Goal: Task Accomplishment & Management: Complete application form

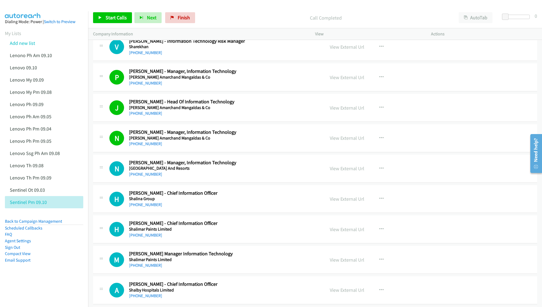
scroll to position [1741, 0]
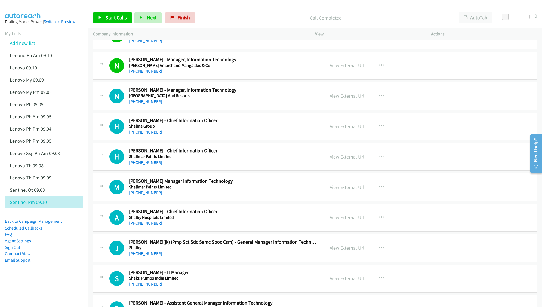
click at [346, 99] on link "View External Url" at bounding box center [347, 96] width 35 height 6
click at [335, 130] on link "View External Url" at bounding box center [347, 126] width 35 height 6
click at [335, 160] on link "View External Url" at bounding box center [347, 157] width 35 height 6
click at [336, 190] on link "View External Url" at bounding box center [347, 187] width 35 height 6
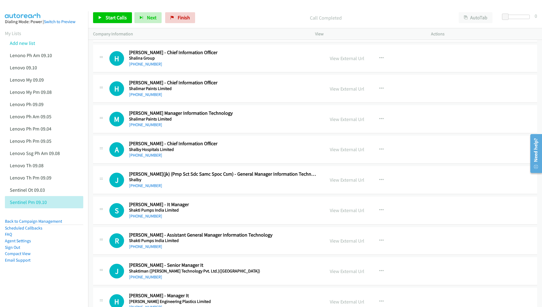
scroll to position [1814, 0]
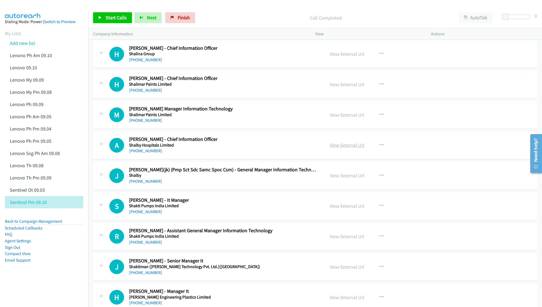
click at [330, 148] on link "View External Url" at bounding box center [347, 145] width 35 height 6
click at [337, 179] on link "View External Url" at bounding box center [347, 176] width 35 height 6
click at [333, 209] on link "View External Url" at bounding box center [347, 206] width 35 height 6
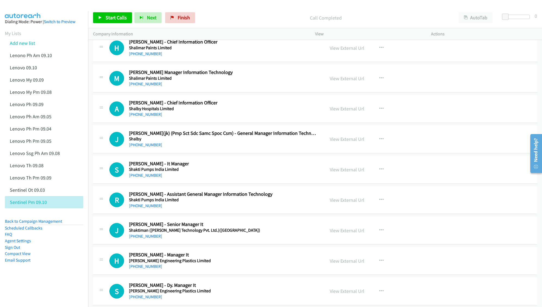
scroll to position [1886, 0]
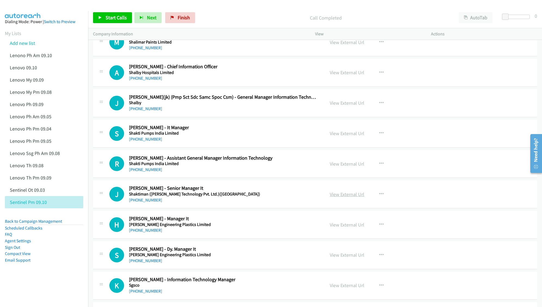
click at [332, 198] on link "View External Url" at bounding box center [347, 194] width 35 height 6
click at [335, 228] on link "View External Url" at bounding box center [347, 225] width 35 height 6
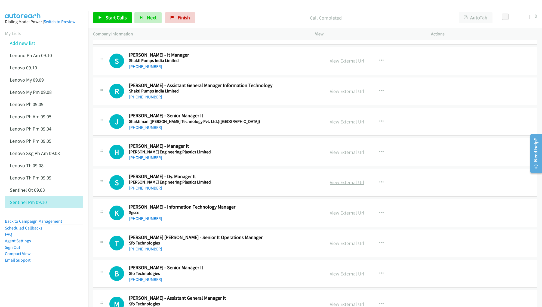
click at [346, 186] on link "View External Url" at bounding box center [347, 182] width 35 height 6
click at [336, 216] on link "View External Url" at bounding box center [347, 213] width 35 height 6
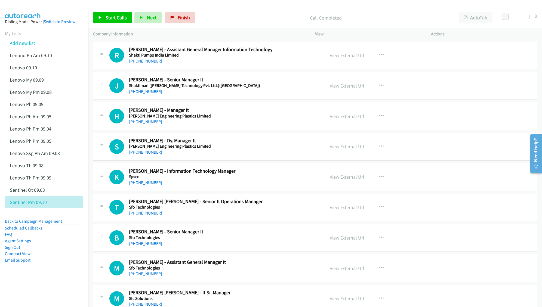
scroll to position [1995, 0]
click at [342, 210] on link "View External Url" at bounding box center [347, 207] width 35 height 6
click at [337, 241] on link "View External Url" at bounding box center [347, 238] width 35 height 6
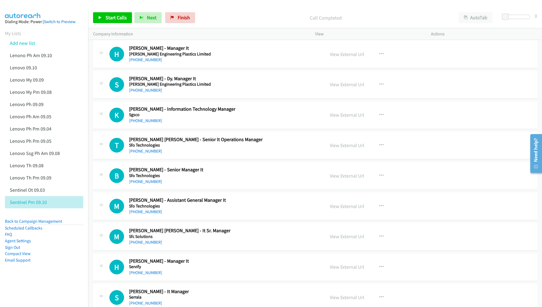
scroll to position [2068, 0]
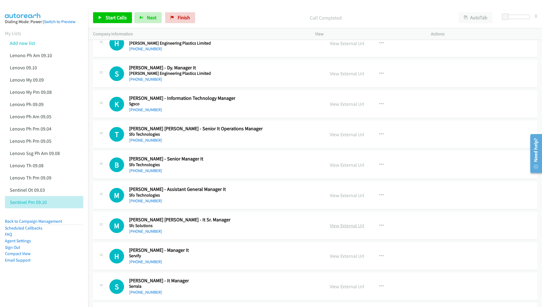
click at [334, 229] on link "View External Url" at bounding box center [347, 226] width 35 height 6
click at [341, 259] on link "View External Url" at bounding box center [347, 256] width 35 height 6
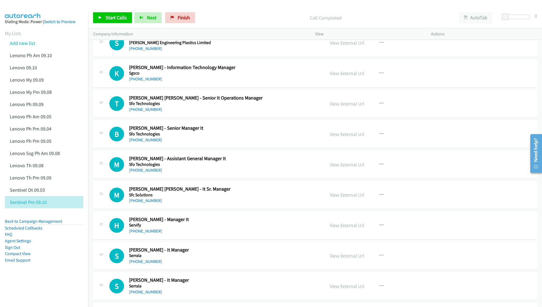
scroll to position [2104, 0]
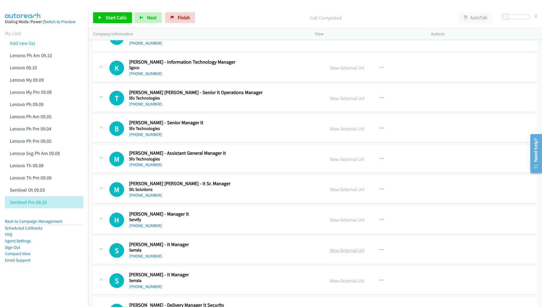
click at [331, 254] on link "View External Url" at bounding box center [347, 250] width 35 height 6
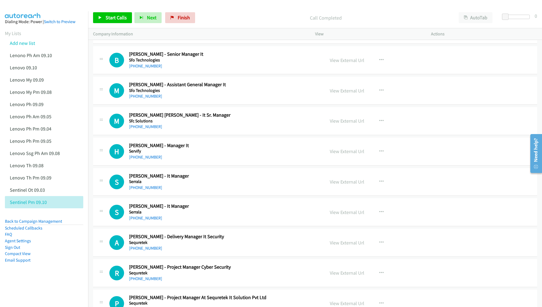
scroll to position [2177, 0]
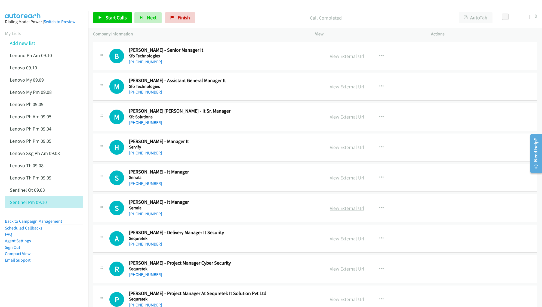
click at [337, 211] on link "View External Url" at bounding box center [347, 208] width 35 height 6
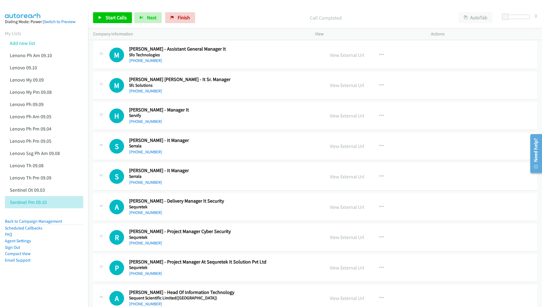
scroll to position [2213, 0]
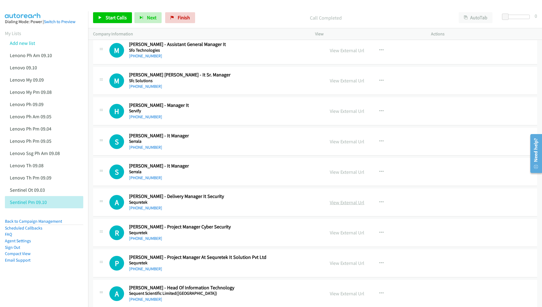
click at [341, 206] on link "View External Url" at bounding box center [347, 202] width 35 height 6
click at [342, 236] on link "View External Url" at bounding box center [347, 233] width 35 height 6
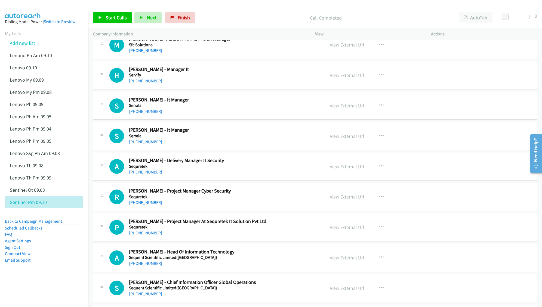
scroll to position [2249, 0]
click at [332, 261] on link "View External Url" at bounding box center [347, 257] width 35 height 6
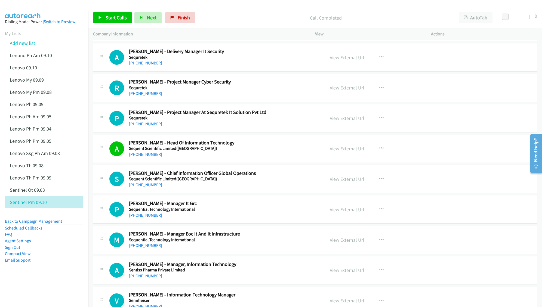
scroll to position [2394, 0]
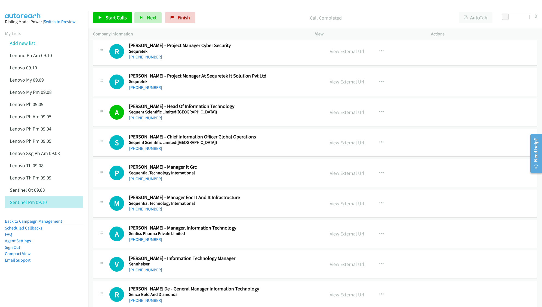
click at [334, 146] on link "View External Url" at bounding box center [347, 143] width 35 height 6
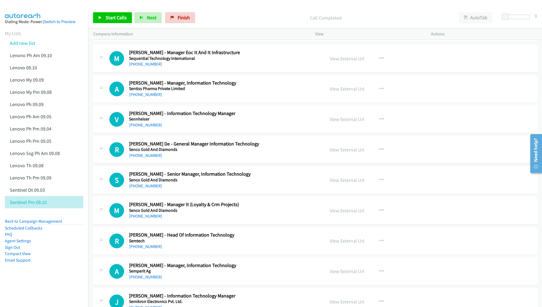
scroll to position [2576, 0]
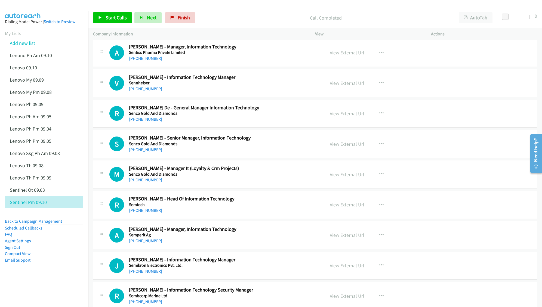
click at [340, 208] on link "View External Url" at bounding box center [347, 205] width 35 height 6
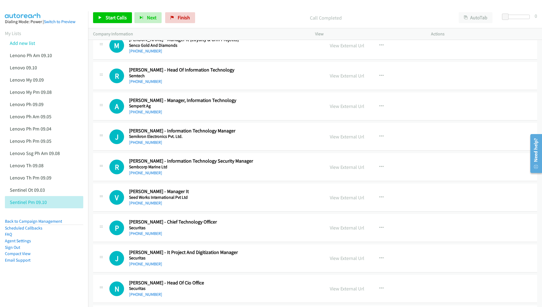
scroll to position [2721, 0]
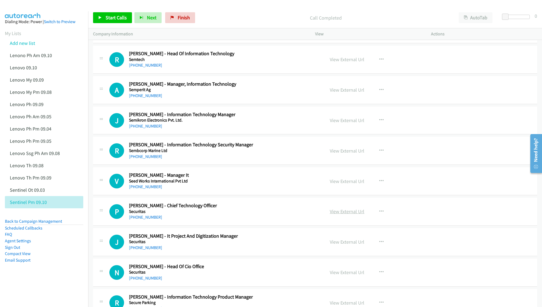
click at [337, 215] on link "View External Url" at bounding box center [347, 211] width 35 height 6
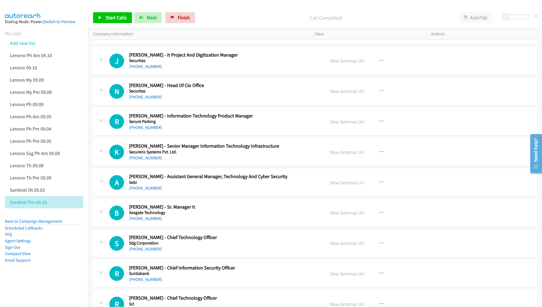
scroll to position [2939, 0]
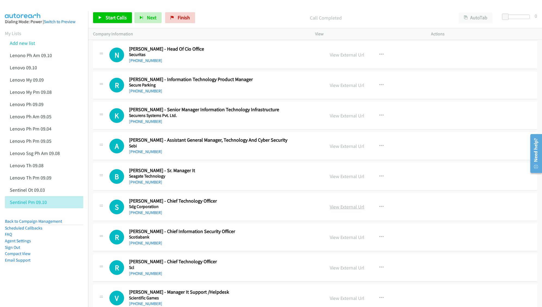
click at [335, 210] on link "View External Url" at bounding box center [347, 207] width 35 height 6
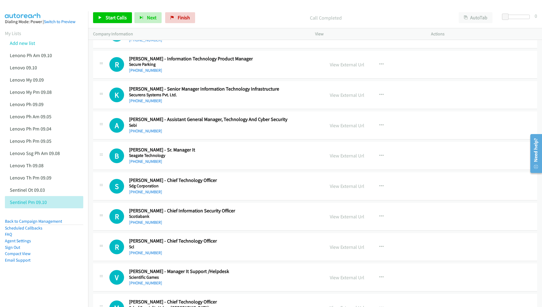
scroll to position [2975, 0]
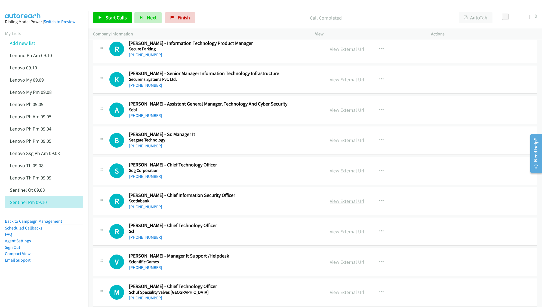
click at [331, 204] on link "View External Url" at bounding box center [347, 201] width 35 height 6
click at [332, 235] on link "View External Url" at bounding box center [347, 232] width 35 height 6
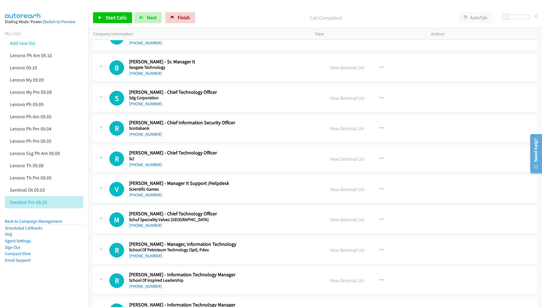
scroll to position [3084, 0]
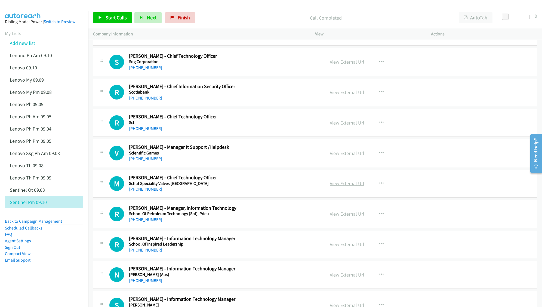
click at [334, 187] on link "View External Url" at bounding box center [347, 183] width 35 height 6
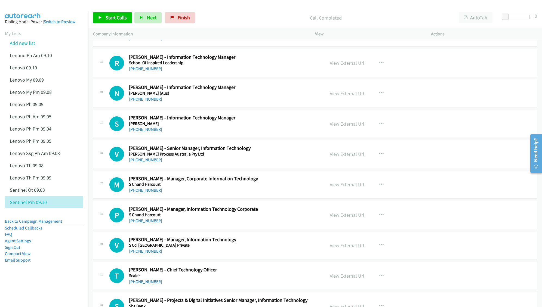
scroll to position [3301, 0]
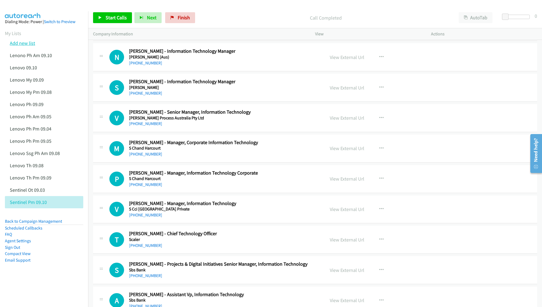
click at [26, 42] on link "Add new list" at bounding box center [22, 43] width 25 height 6
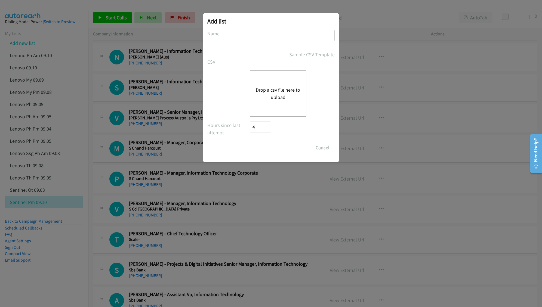
click at [270, 88] on button "Drop a csv file here to upload" at bounding box center [278, 93] width 45 height 15
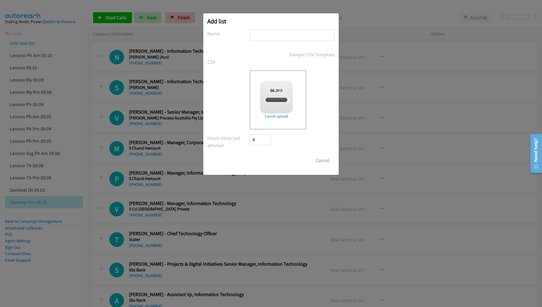
checkbox input "true"
drag, startPoint x: 278, startPoint y: 33, endPoint x: 281, endPoint y: 34, distance: 3.4
click at [278, 33] on input "text" at bounding box center [292, 35] width 85 height 11
click at [294, 35] on input "text" at bounding box center [292, 35] width 85 height 11
type input "Sentinel IN PM 09.10"
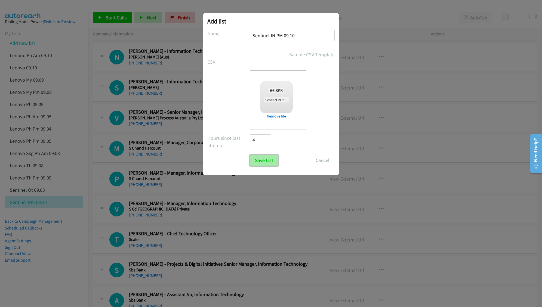
click at [267, 161] on input "Save List" at bounding box center [264, 160] width 29 height 11
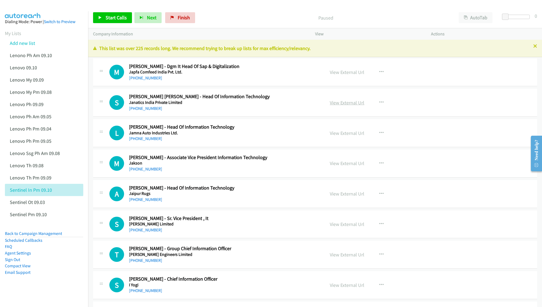
click at [345, 101] on link "View External Url" at bounding box center [347, 103] width 35 height 6
click at [347, 133] on link "View External Url" at bounding box center [347, 133] width 35 height 6
click at [330, 164] on link "View External Url" at bounding box center [347, 163] width 35 height 6
click at [336, 194] on link "View External Url" at bounding box center [347, 194] width 35 height 6
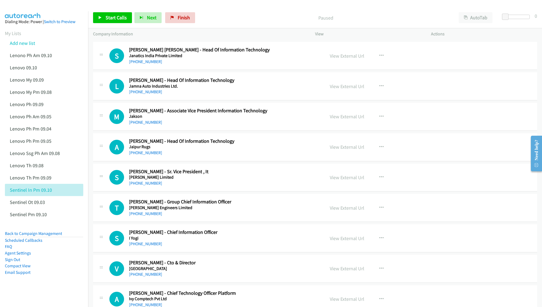
scroll to position [72, 0]
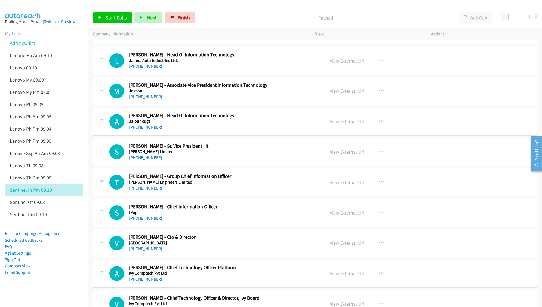
click at [332, 150] on link "View External Url" at bounding box center [347, 152] width 35 height 6
click at [334, 182] on link "View External Url" at bounding box center [347, 182] width 35 height 6
click at [285, 16] on p "Paused" at bounding box center [325, 17] width 247 height 7
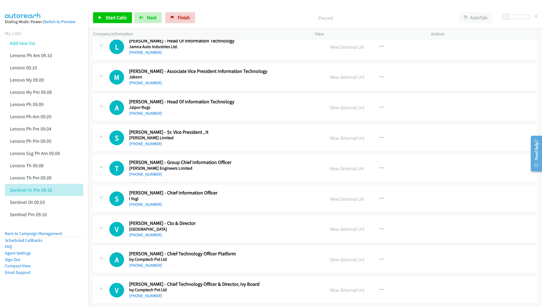
scroll to position [109, 0]
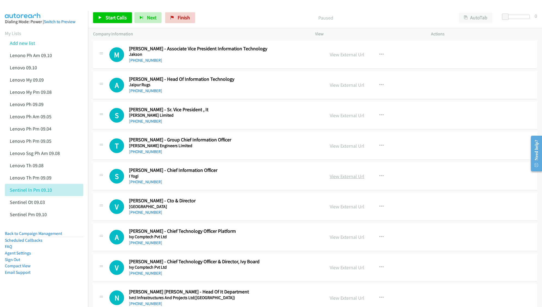
click at [336, 177] on link "View External Url" at bounding box center [347, 176] width 35 height 6
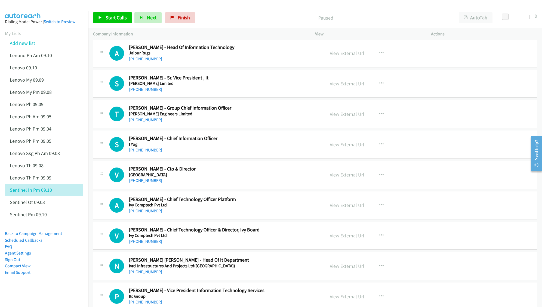
scroll to position [145, 0]
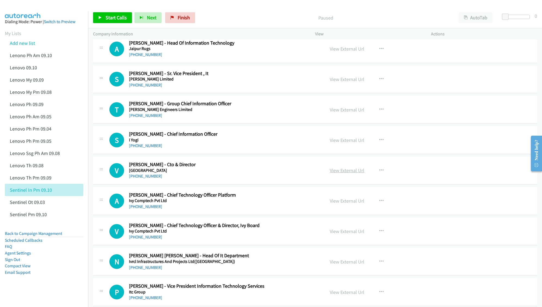
click at [335, 171] on link "View External Url" at bounding box center [347, 170] width 35 height 6
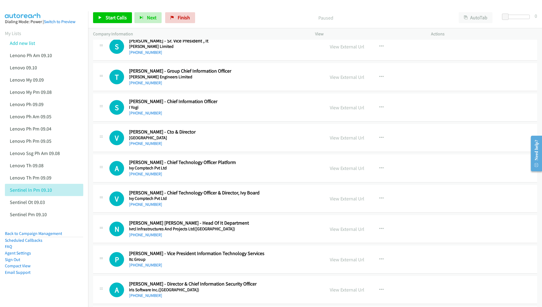
scroll to position [181, 0]
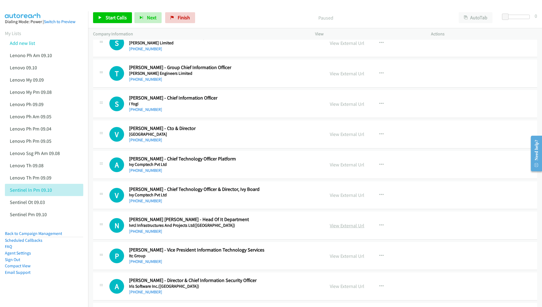
click at [347, 228] on link "View External Url" at bounding box center [347, 226] width 35 height 6
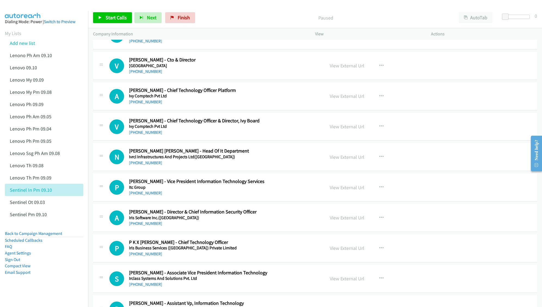
scroll to position [254, 0]
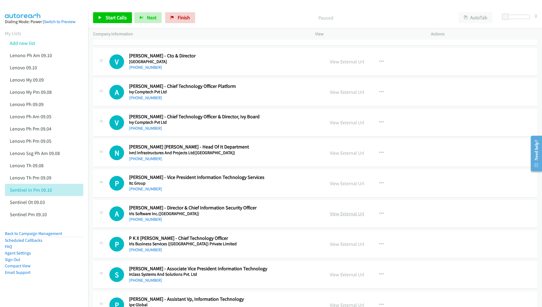
click at [332, 215] on link "View External Url" at bounding box center [347, 214] width 35 height 6
click at [335, 247] on link "View External Url" at bounding box center [347, 244] width 35 height 6
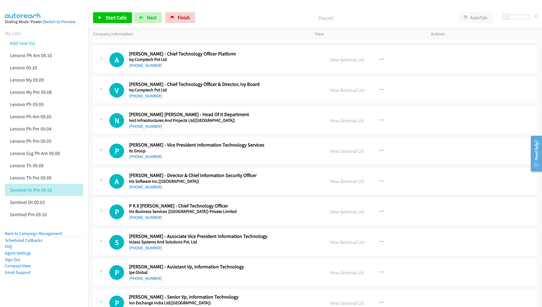
scroll to position [290, 0]
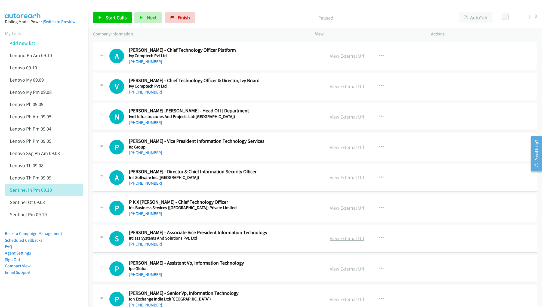
click at [344, 238] on link "View External Url" at bounding box center [347, 238] width 35 height 6
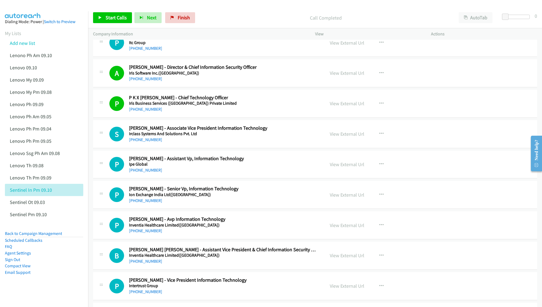
scroll to position [399, 0]
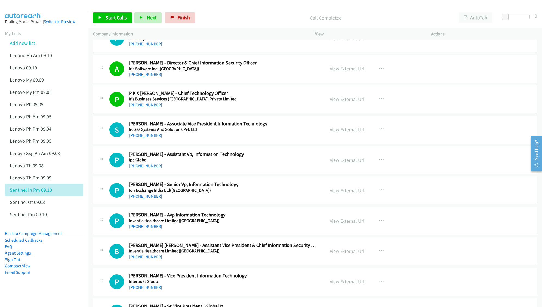
click at [335, 160] on link "View External Url" at bounding box center [347, 160] width 35 height 6
click at [335, 190] on link "View External Url" at bounding box center [347, 190] width 35 height 6
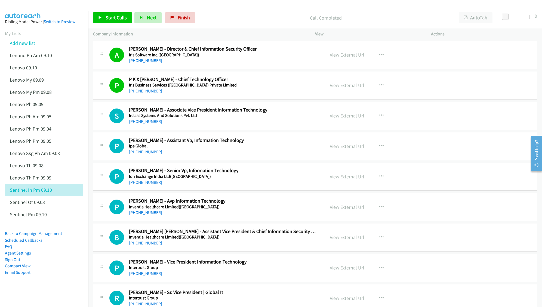
scroll to position [472, 0]
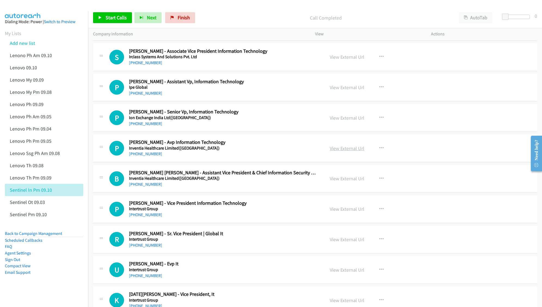
click at [340, 149] on link "View External Url" at bounding box center [347, 148] width 35 height 6
click at [346, 180] on link "View External Url" at bounding box center [347, 178] width 35 height 6
click at [333, 208] on link "View External Url" at bounding box center [347, 209] width 35 height 6
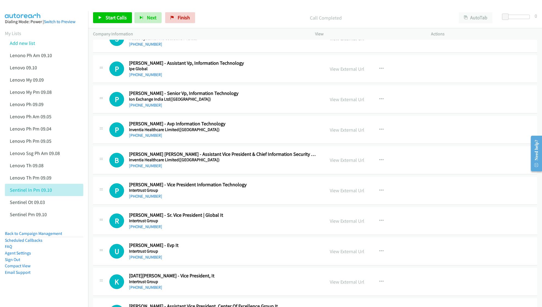
scroll to position [508, 0]
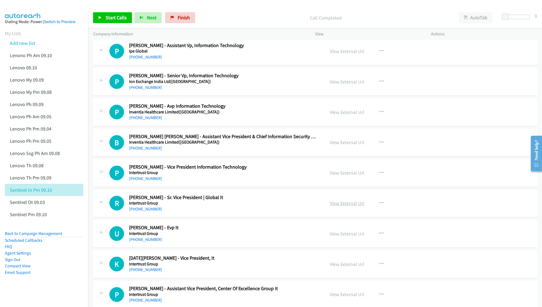
click at [332, 205] on link "View External Url" at bounding box center [347, 203] width 35 height 6
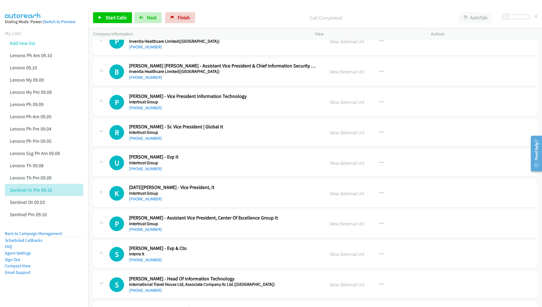
scroll to position [580, 0]
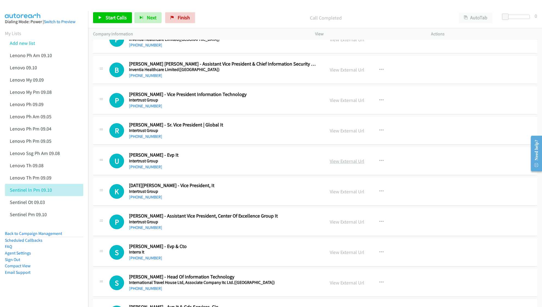
click at [335, 164] on link "View External Url" at bounding box center [347, 161] width 35 height 6
click at [335, 194] on link "View External Url" at bounding box center [347, 192] width 35 height 6
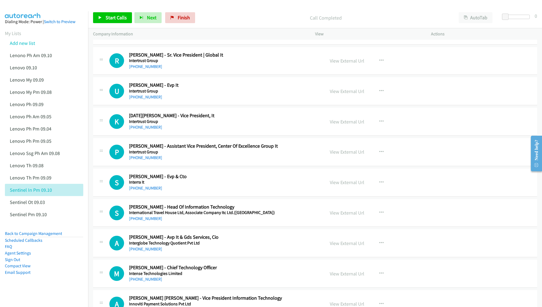
scroll to position [653, 0]
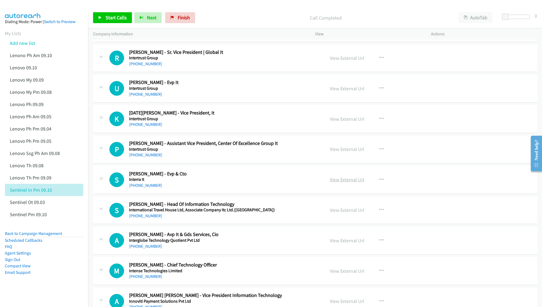
click at [344, 181] on link "View External Url" at bounding box center [347, 180] width 35 height 6
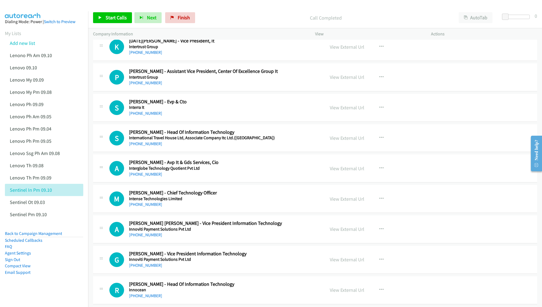
scroll to position [725, 0]
click at [340, 140] on link "View External Url" at bounding box center [347, 138] width 35 height 6
click at [334, 170] on link "View External Url" at bounding box center [347, 168] width 35 height 6
click at [337, 198] on link "View External Url" at bounding box center [347, 199] width 35 height 6
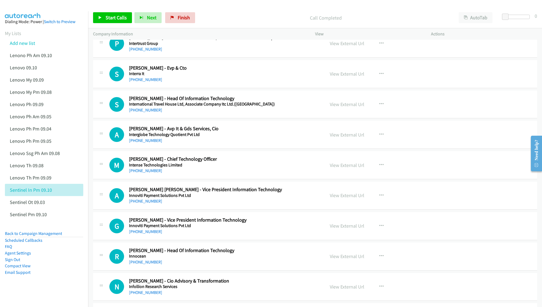
scroll to position [762, 0]
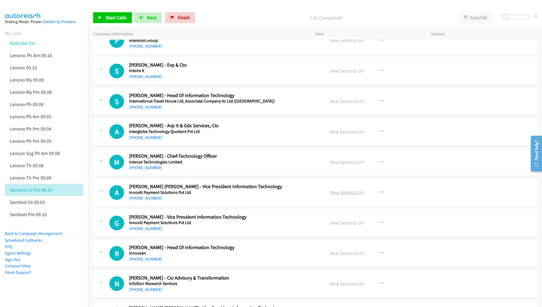
click at [335, 195] on link "View External Url" at bounding box center [347, 192] width 35 height 6
click at [344, 163] on link "View External Url" at bounding box center [347, 162] width 35 height 6
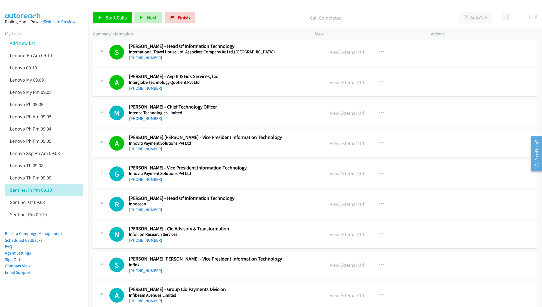
scroll to position [834, 0]
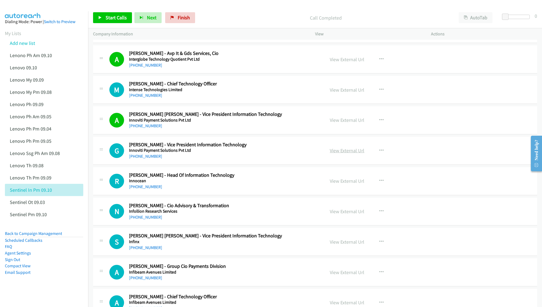
click at [331, 153] on link "View External Url" at bounding box center [347, 150] width 35 height 6
click at [334, 183] on link "View External Url" at bounding box center [347, 181] width 35 height 6
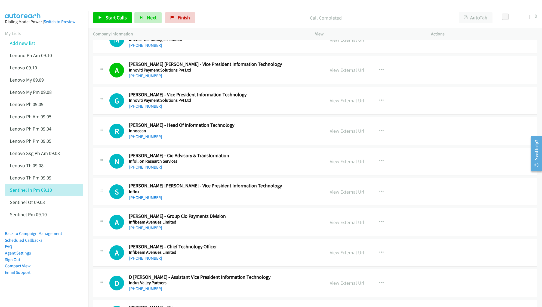
scroll to position [907, 0]
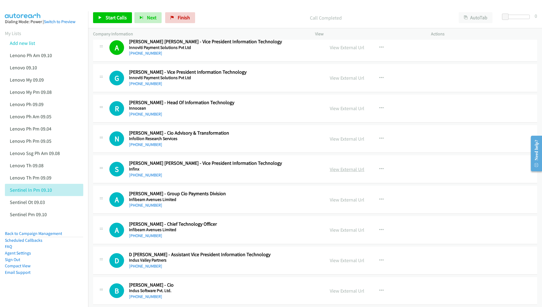
click at [334, 171] on link "View External Url" at bounding box center [347, 169] width 35 height 6
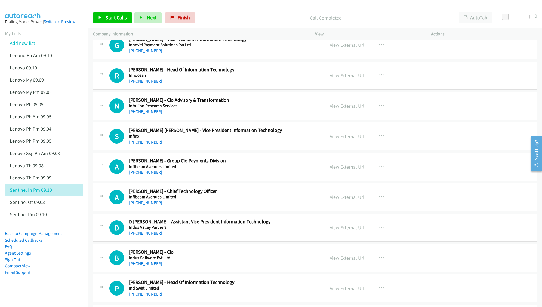
scroll to position [943, 0]
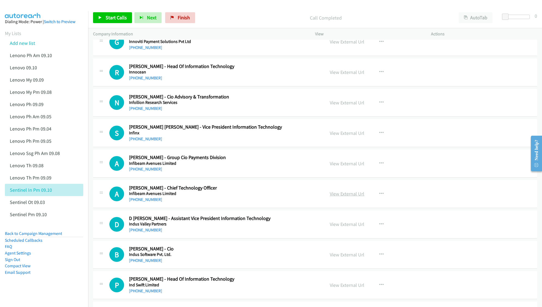
click at [334, 195] on link "View External Url" at bounding box center [347, 194] width 35 height 6
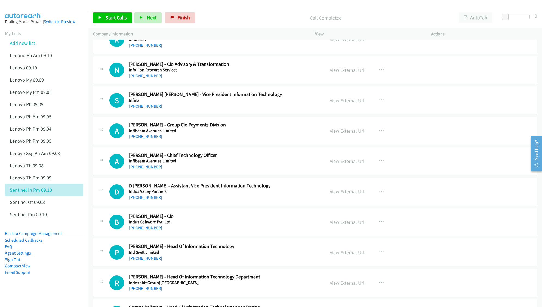
scroll to position [980, 0]
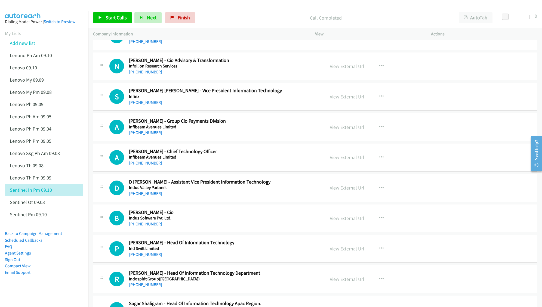
click at [341, 191] on link "View External Url" at bounding box center [347, 188] width 35 height 6
click at [339, 220] on link "View External Url" at bounding box center [347, 218] width 35 height 6
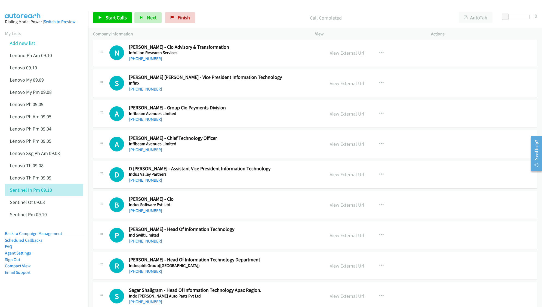
scroll to position [1016, 0]
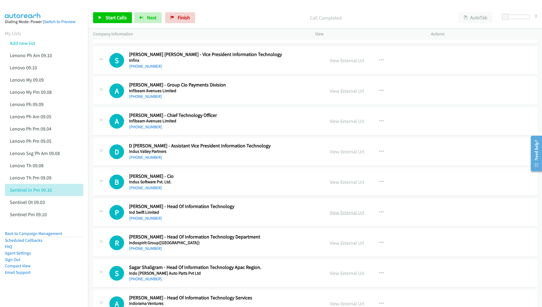
click at [335, 215] on link "View External Url" at bounding box center [347, 213] width 35 height 6
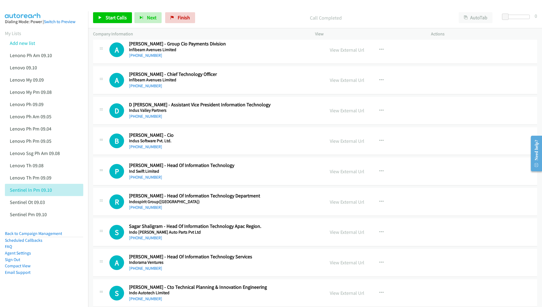
scroll to position [1088, 0]
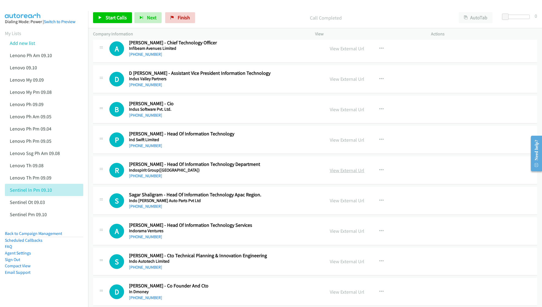
click at [337, 173] on link "View External Url" at bounding box center [347, 170] width 35 height 6
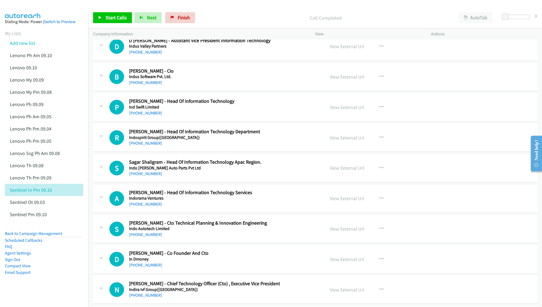
scroll to position [1125, 0]
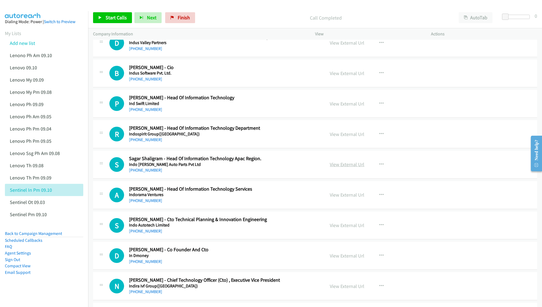
click at [344, 168] on link "View External Url" at bounding box center [347, 164] width 35 height 6
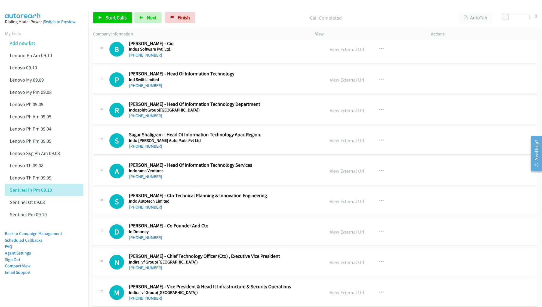
scroll to position [1161, 0]
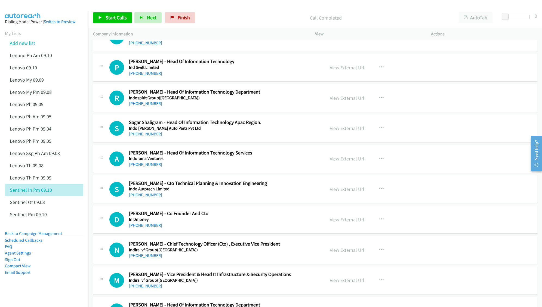
click at [340, 162] on link "View External Url" at bounding box center [347, 159] width 35 height 6
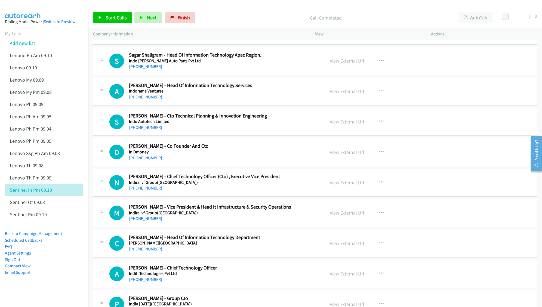
scroll to position [1233, 0]
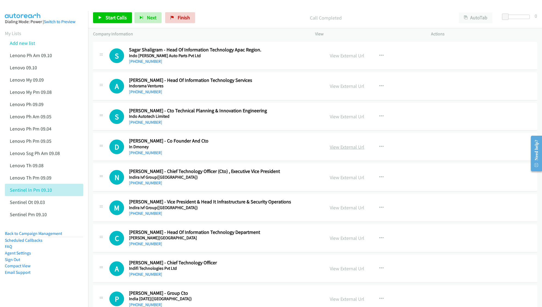
click at [342, 150] on link "View External Url" at bounding box center [347, 147] width 35 height 6
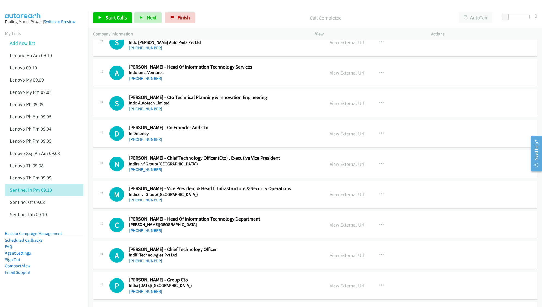
scroll to position [1270, 0]
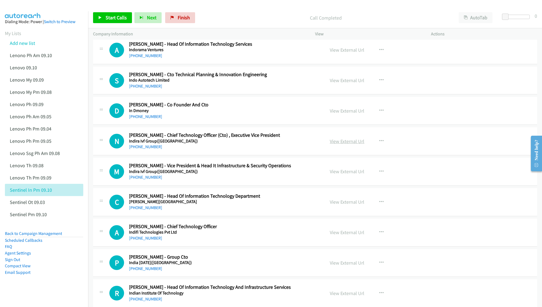
click at [335, 144] on link "View External Url" at bounding box center [347, 141] width 35 height 6
click at [336, 175] on link "View External Url" at bounding box center [347, 171] width 35 height 6
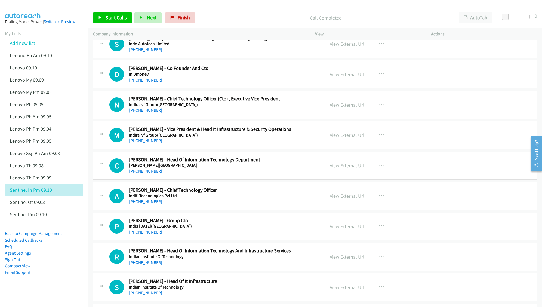
click at [335, 168] on link "View External Url" at bounding box center [347, 165] width 35 height 6
click at [334, 199] on link "View External Url" at bounding box center [347, 196] width 35 height 6
click at [340, 230] on link "View External Url" at bounding box center [347, 226] width 35 height 6
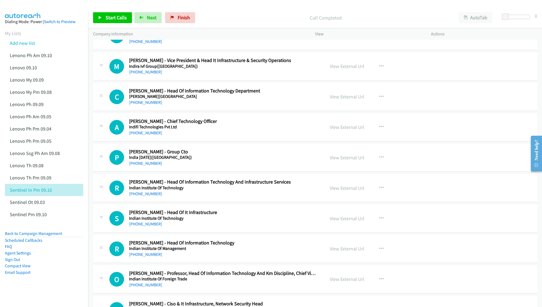
scroll to position [1378, 0]
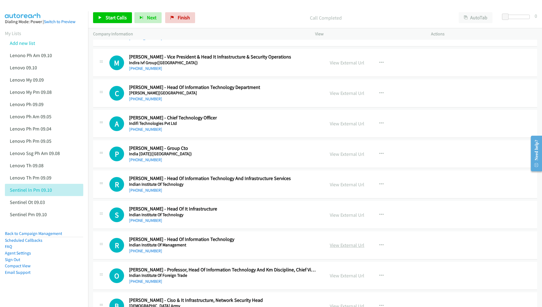
click at [336, 248] on link "View External Url" at bounding box center [347, 245] width 35 height 6
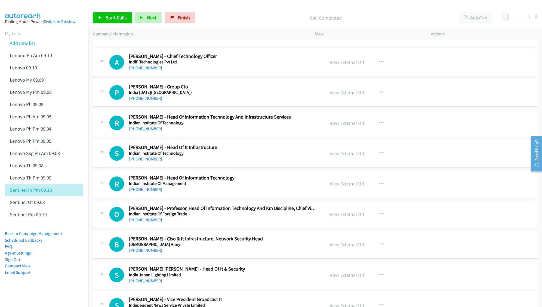
scroll to position [1451, 0]
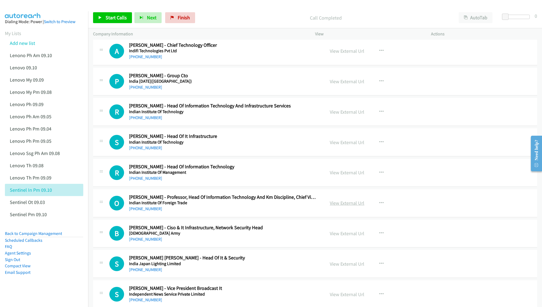
click at [345, 206] on link "View External Url" at bounding box center [347, 203] width 35 height 6
click at [338, 237] on link "View External Url" at bounding box center [347, 233] width 35 height 6
click at [341, 267] on link "View External Url" at bounding box center [347, 264] width 35 height 6
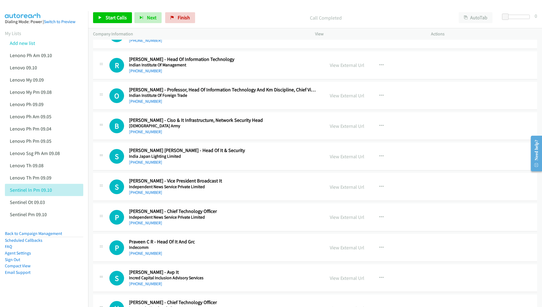
scroll to position [1560, 0]
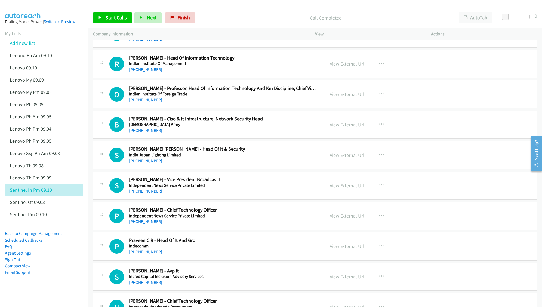
click at [340, 219] on link "View External Url" at bounding box center [347, 216] width 35 height 6
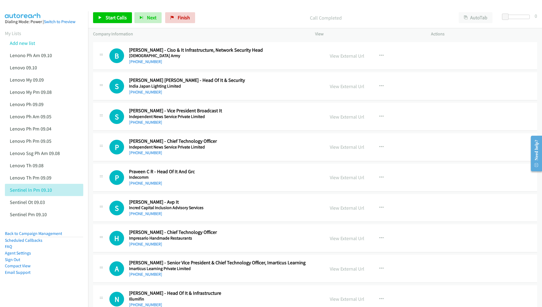
scroll to position [1633, 0]
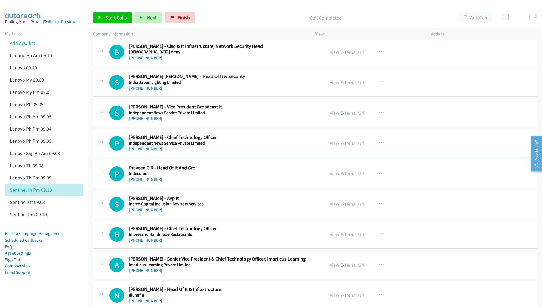
click at [342, 207] on link "View External Url" at bounding box center [347, 204] width 35 height 6
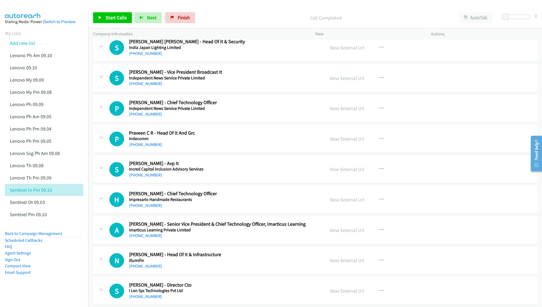
scroll to position [1669, 0]
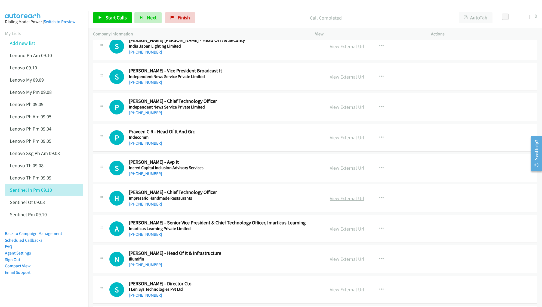
click at [338, 202] on link "View External Url" at bounding box center [347, 198] width 35 height 6
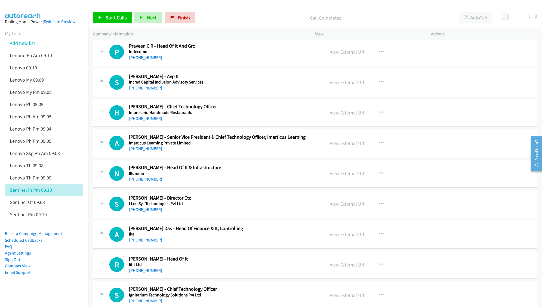
scroll to position [1778, 0]
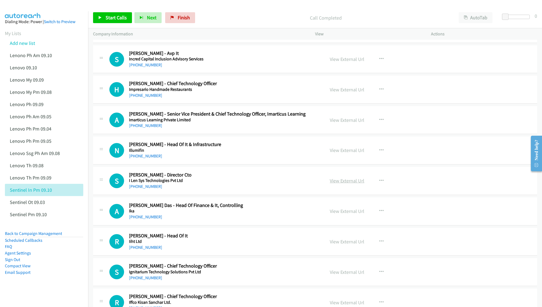
click at [335, 184] on link "View External Url" at bounding box center [347, 181] width 35 height 6
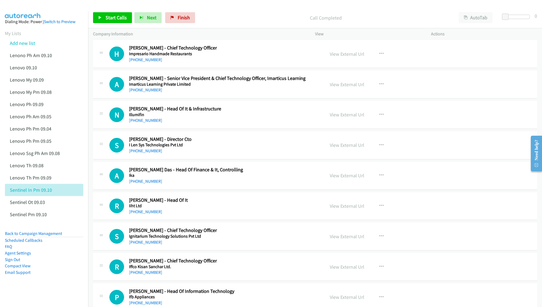
scroll to position [1814, 0]
click at [343, 209] on link "View External Url" at bounding box center [347, 205] width 35 height 6
click at [332, 239] on link "View External Url" at bounding box center [347, 236] width 35 height 6
click at [338, 270] on link "View External Url" at bounding box center [347, 266] width 35 height 6
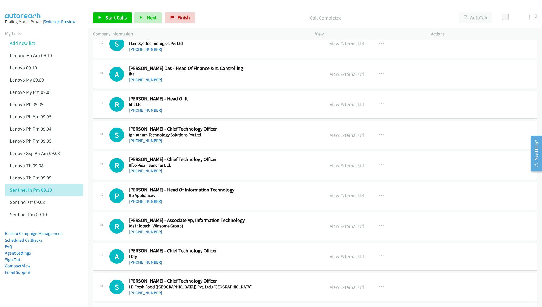
scroll to position [1923, 0]
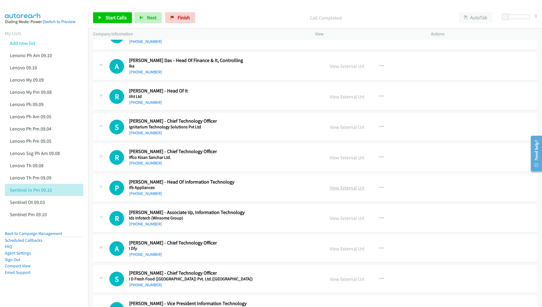
click at [337, 191] on link "View External Url" at bounding box center [347, 188] width 35 height 6
click at [334, 221] on link "View External Url" at bounding box center [347, 218] width 35 height 6
click at [347, 252] on link "View External Url" at bounding box center [347, 249] width 35 height 6
click at [335, 282] on link "View External Url" at bounding box center [347, 279] width 35 height 6
